Goal: Task Accomplishment & Management: Use online tool/utility

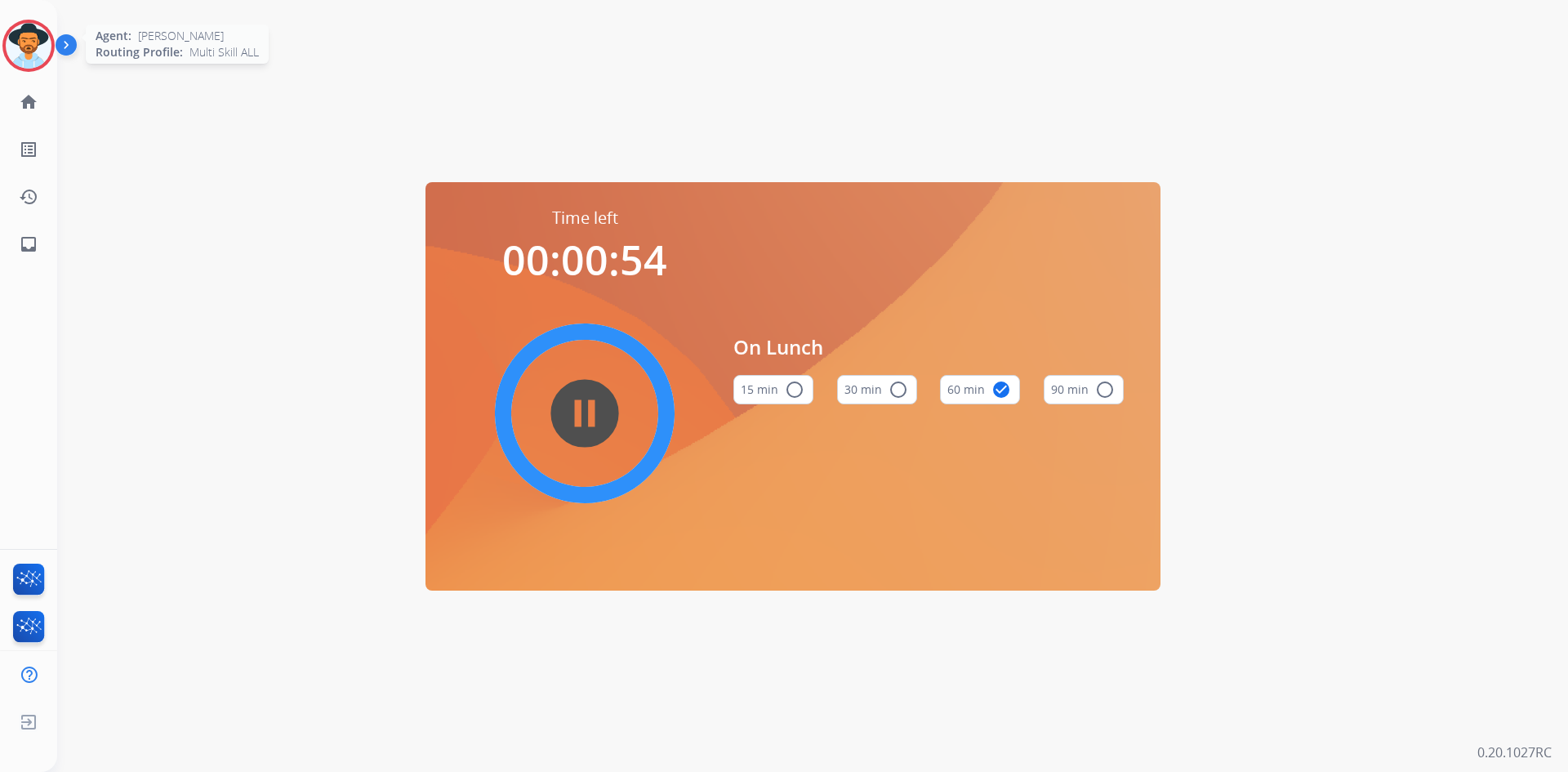
drag, startPoint x: 18, startPoint y: 49, endPoint x: 29, endPoint y: 63, distance: 17.8
click at [18, 49] on img at bounding box center [28, 46] width 46 height 46
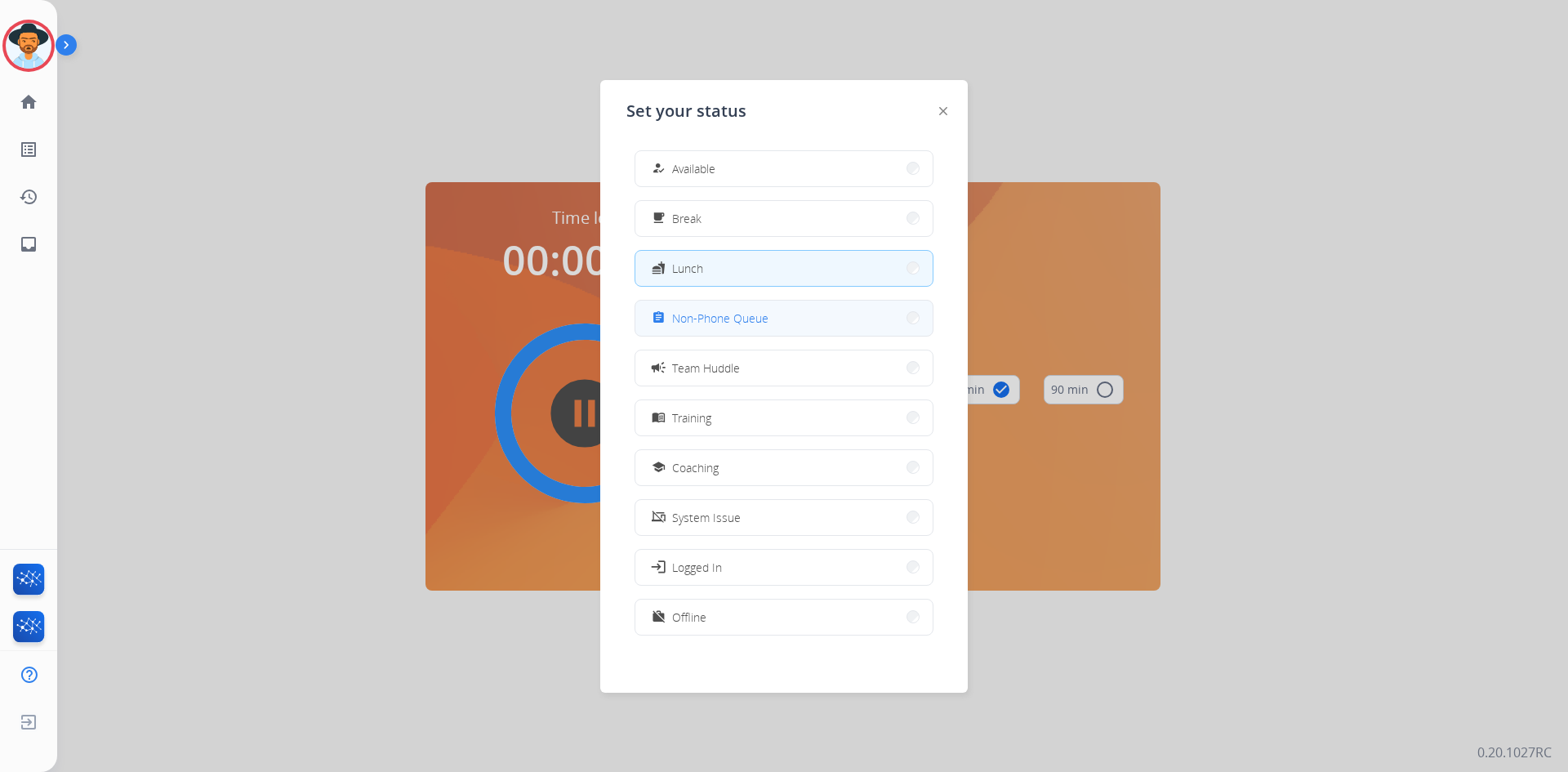
click at [787, 317] on button "assignment Non-Phone Queue" at bounding box center [784, 318] width 298 height 35
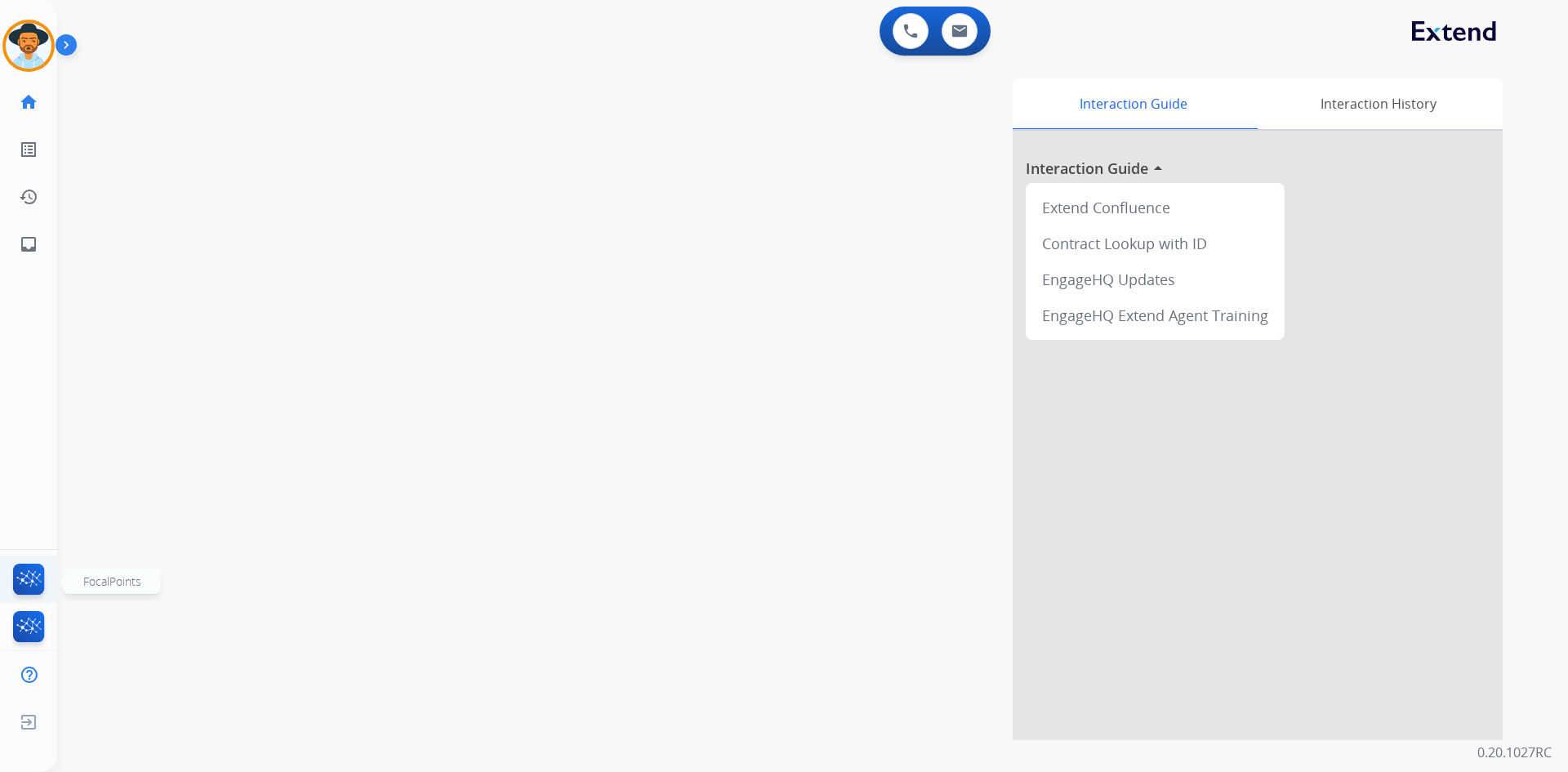
click at [31, 591] on img at bounding box center [29, 583] width 38 height 37
